Goal: Navigation & Orientation: Find specific page/section

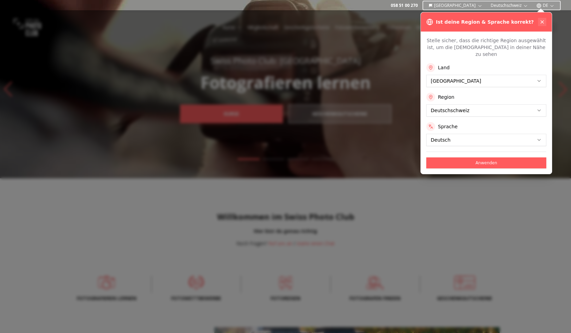
click at [540, 19] on button at bounding box center [542, 22] width 8 height 8
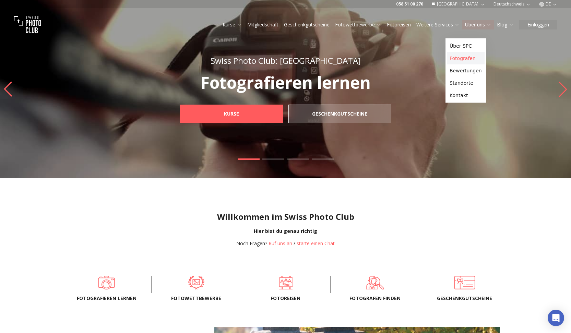
click at [465, 61] on link "Fotografen" at bounding box center [465, 58] width 38 height 12
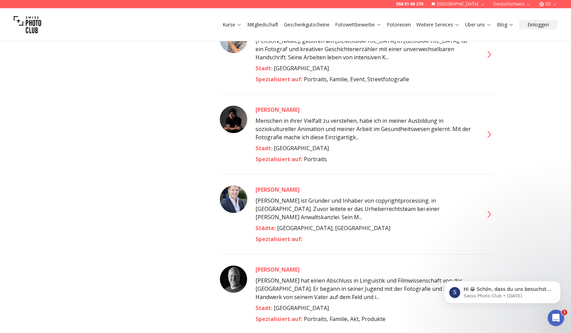
scroll to position [1385, 0]
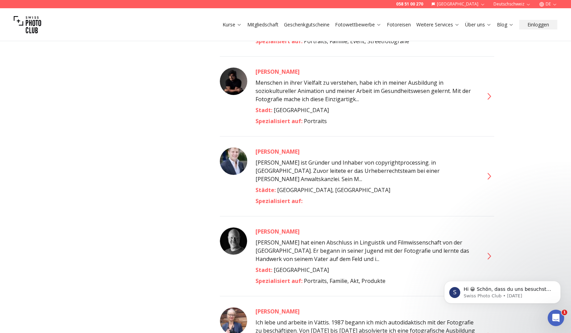
click at [485, 102] on icon at bounding box center [488, 96] width 11 height 11
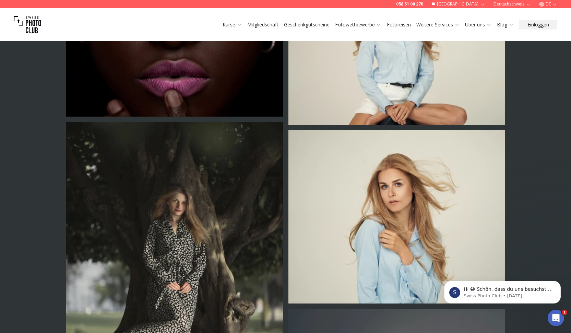
scroll to position [409, 0]
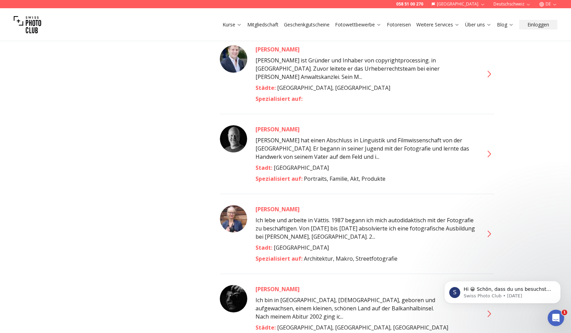
scroll to position [1483, 0]
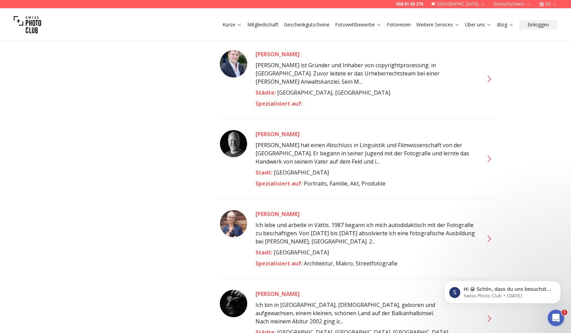
click at [286, 58] on div "[PERSON_NAME]" at bounding box center [364, 54] width 219 height 8
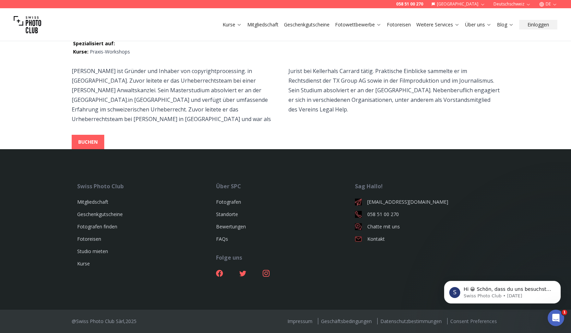
scroll to position [125, 0]
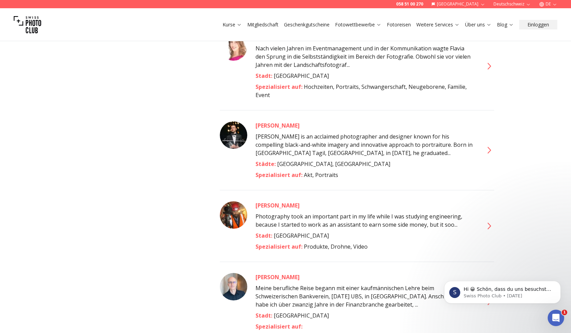
scroll to position [923, 0]
click at [285, 42] on div "[PERSON_NAME]" at bounding box center [364, 38] width 219 height 8
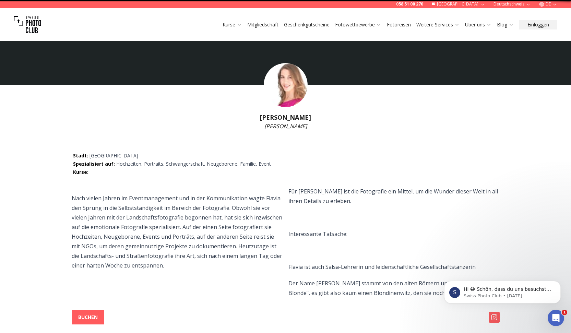
click at [285, 107] on img at bounding box center [286, 85] width 44 height 44
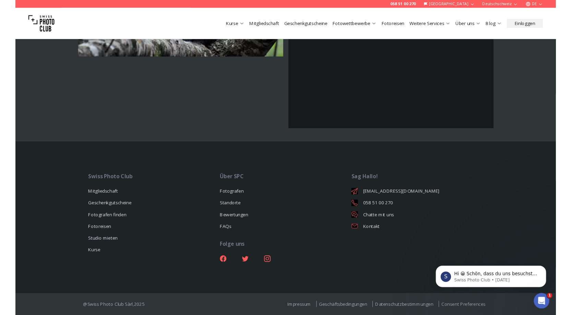
scroll to position [1954, 0]
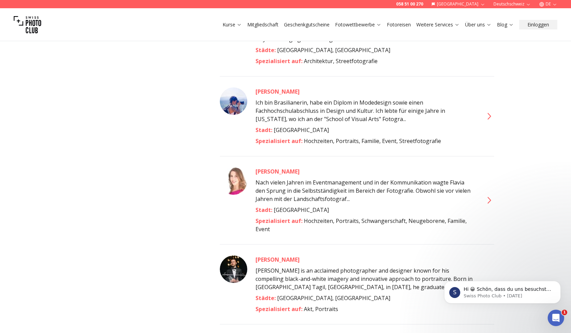
scroll to position [1193, 0]
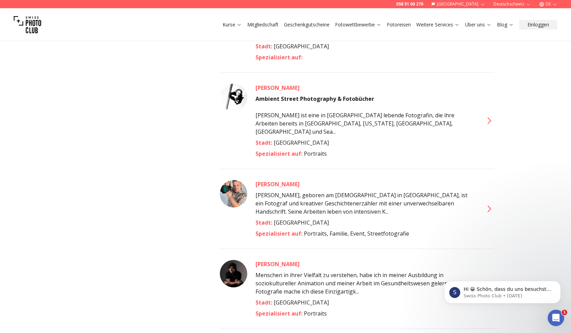
click at [280, 92] on div "[PERSON_NAME]" at bounding box center [364, 88] width 219 height 8
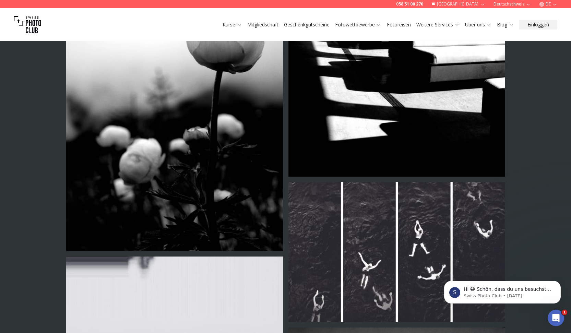
scroll to position [1125, 0]
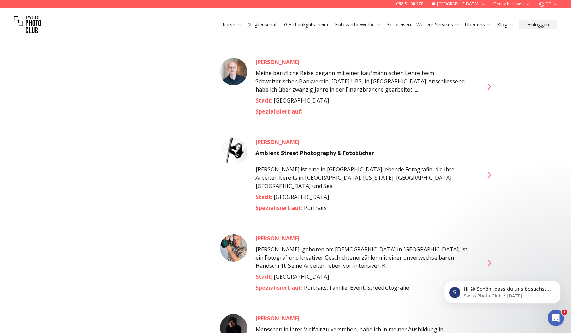
scroll to position [1163, 0]
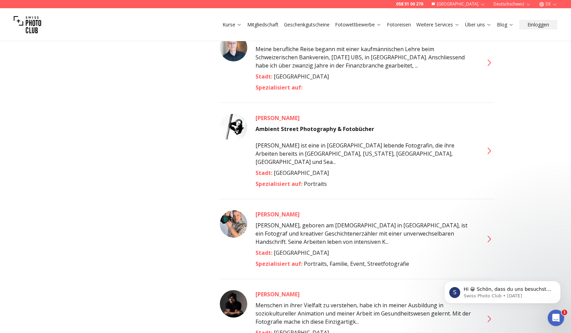
click at [305, 42] on div "[PERSON_NAME]" at bounding box center [364, 38] width 219 height 8
